Goal: Task Accomplishment & Management: Use online tool/utility

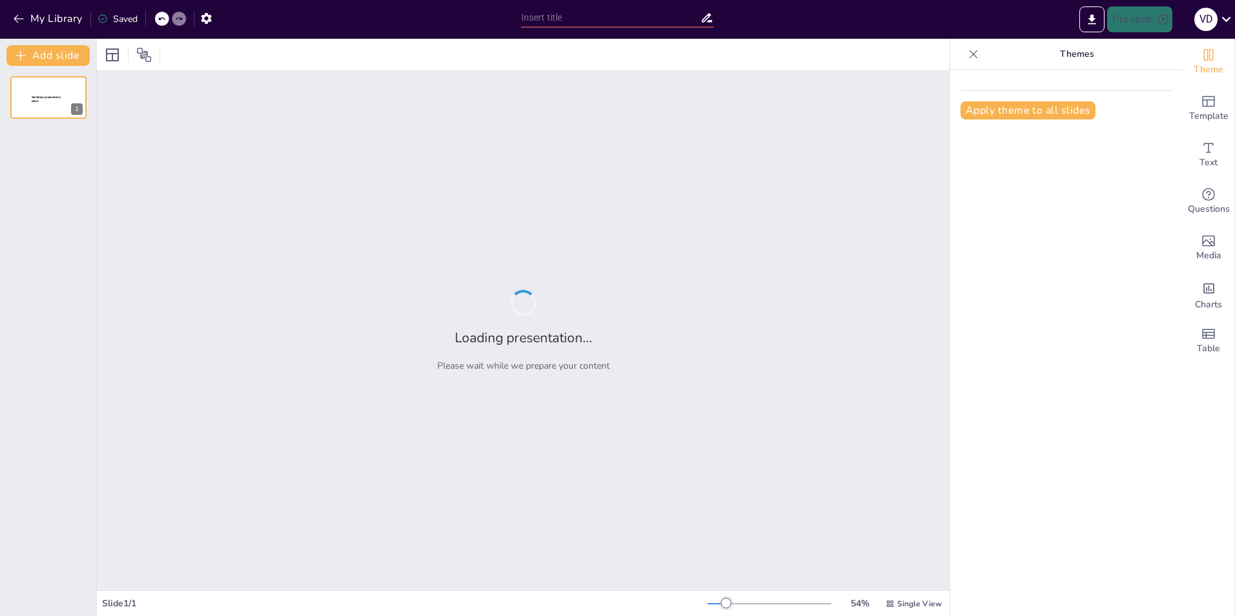
type input "Detaillierte Anleitung zur Anmeldung in der Personio App für Mitarbeiter"
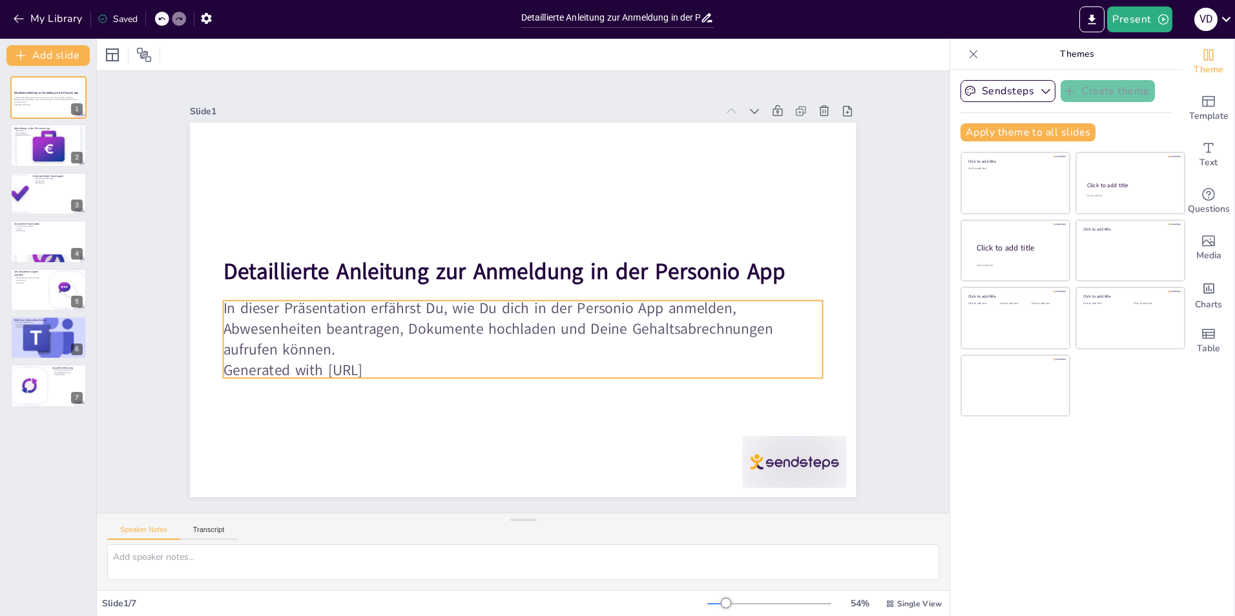
click at [340, 367] on p "Generated with [URL]" at bounding box center [523, 370] width 599 height 21
click at [421, 362] on p "Generated with [URL]" at bounding box center [507, 369] width 590 height 145
click at [417, 364] on p "Generated with [URL]" at bounding box center [507, 369] width 590 height 145
click at [526, 271] on icon at bounding box center [534, 275] width 16 height 16
click at [448, 410] on div at bounding box center [522, 310] width 702 height 442
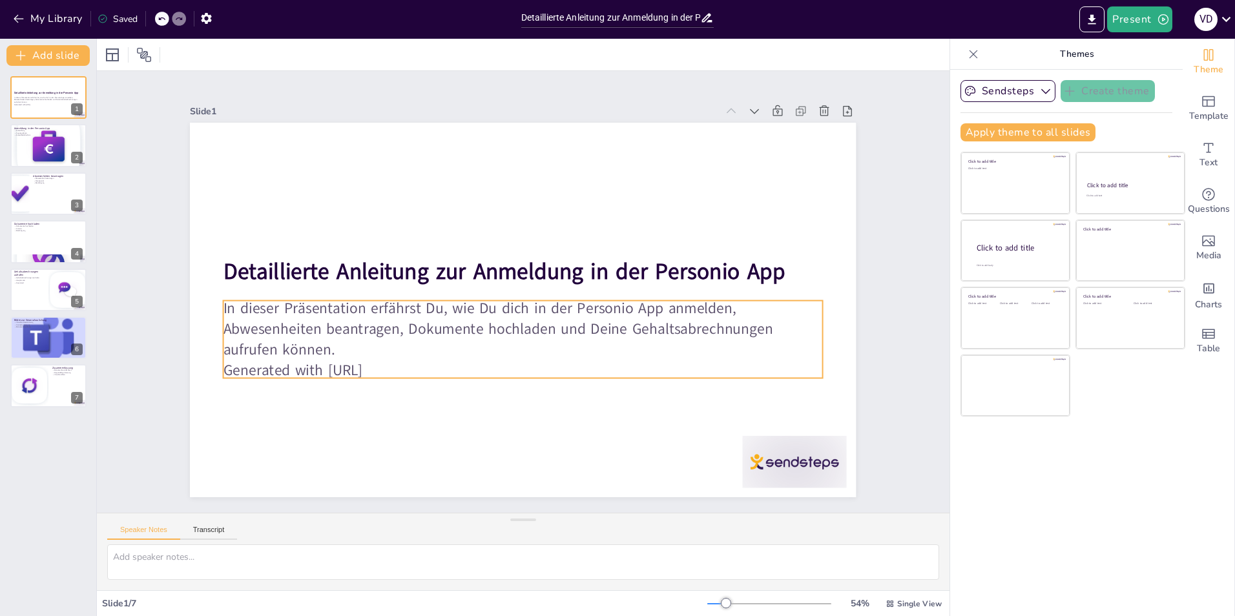
click at [483, 352] on p "In dieser Präsentation erfährst Du, wie Du dich in der Personio App anmelden, A…" at bounding box center [523, 329] width 599 height 62
drag, startPoint x: 513, startPoint y: 373, endPoint x: 512, endPoint y: 357, distance: 15.6
click at [512, 357] on div "Detaillierte Anleitung zur Anmeldung in der Personio App In dieser Präsentation…" at bounding box center [522, 310] width 702 height 443
click at [907, 448] on div "Slide 1 Detaillierte Anleitung zur Anmeldung in der Personio App In dieser Präs…" at bounding box center [523, 292] width 894 height 528
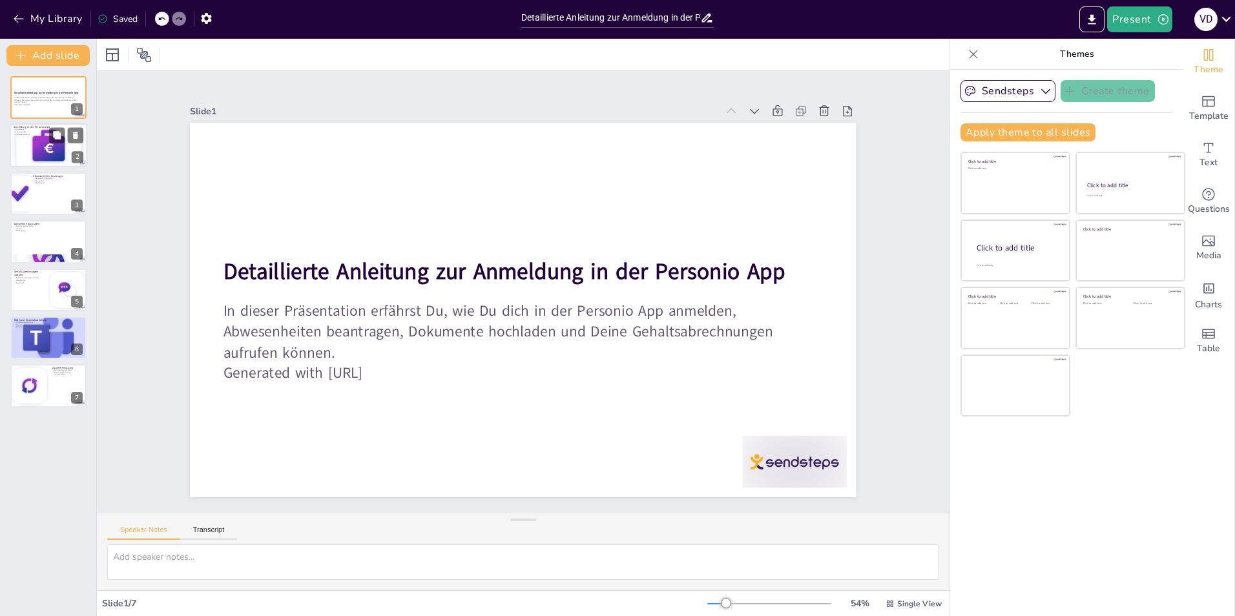
click at [47, 124] on div "Anmeldung in der Personio App Anmeldung Zugangsdaten Anmeldebildschirm" at bounding box center [49, 124] width 78 height 0
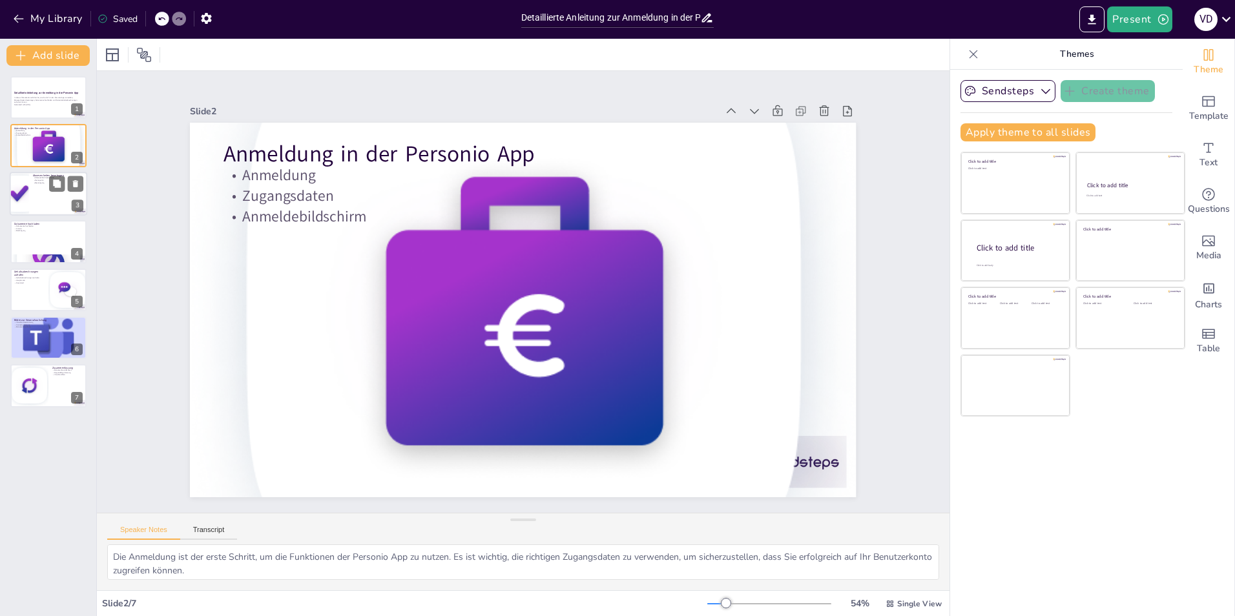
click at [47, 202] on div at bounding box center [49, 194] width 78 height 44
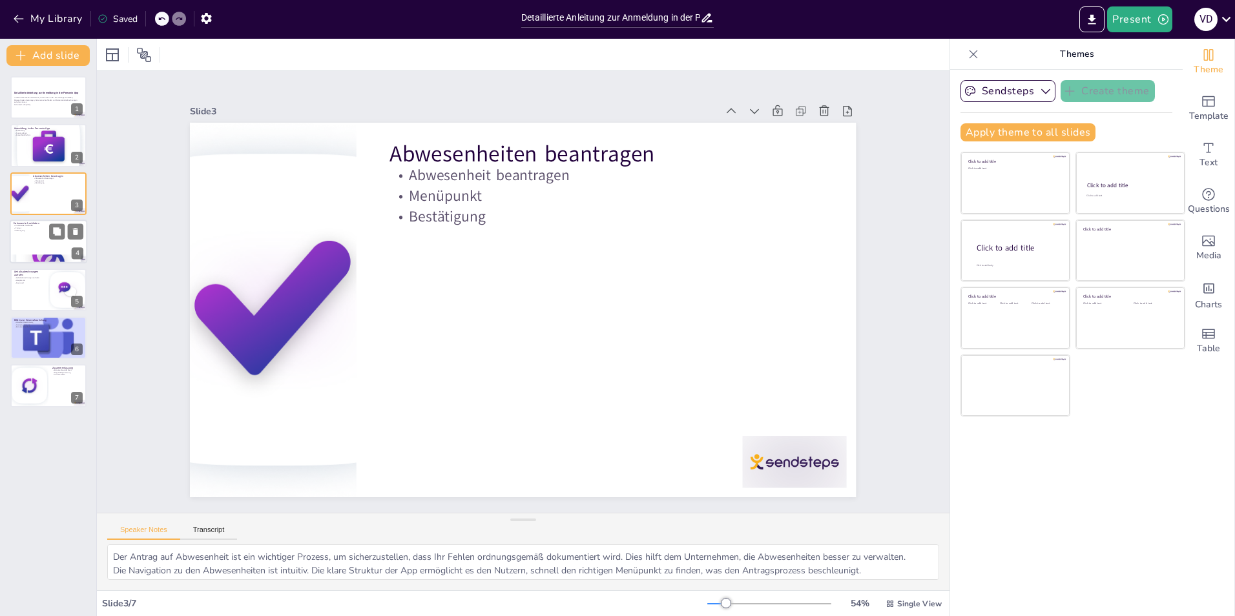
click at [52, 252] on div at bounding box center [49, 242] width 78 height 44
type textarea "Der Upload von Dokumenten ist ein wesentlicher Bestandteil der Nutzung der Pers…"
